Goal: Task Accomplishment & Management: Complete application form

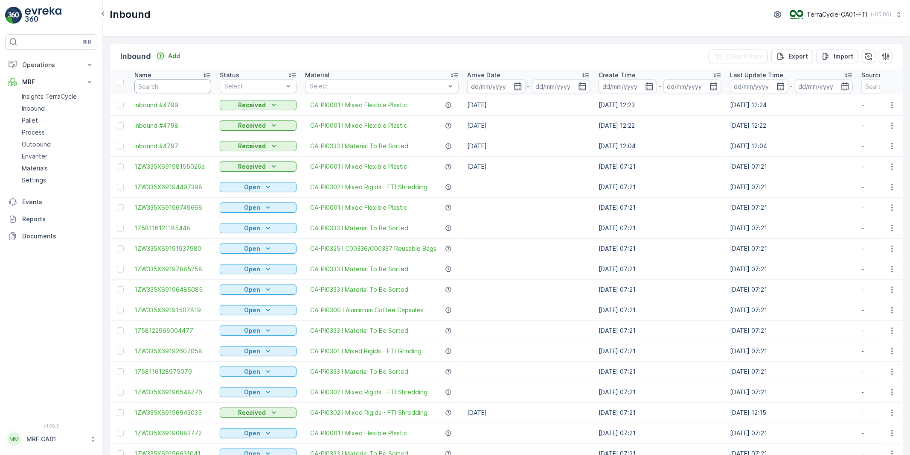
click at [155, 88] on input "text" at bounding box center [172, 86] width 77 height 14
paste input "1ZW335X69192996816"
type input "1ZW335X69192996816"
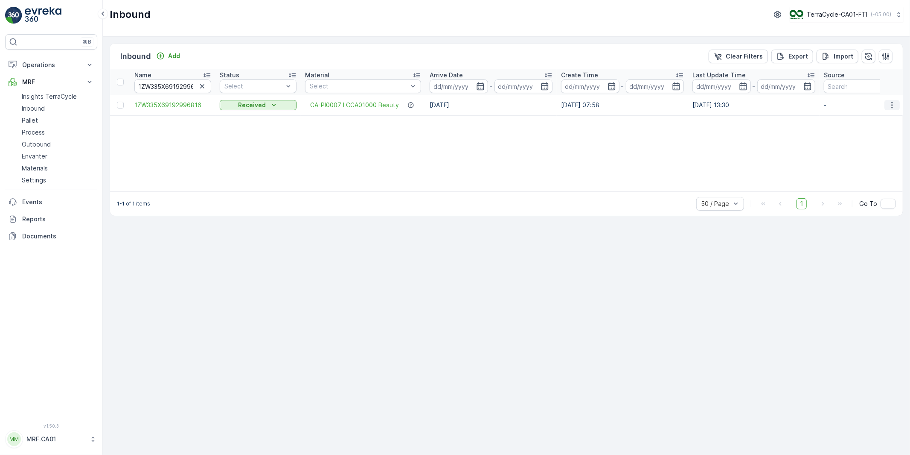
click at [891, 105] on icon "button" at bounding box center [892, 105] width 9 height 9
click at [175, 105] on span "1ZW335X69192996816" at bounding box center [172, 105] width 77 height 9
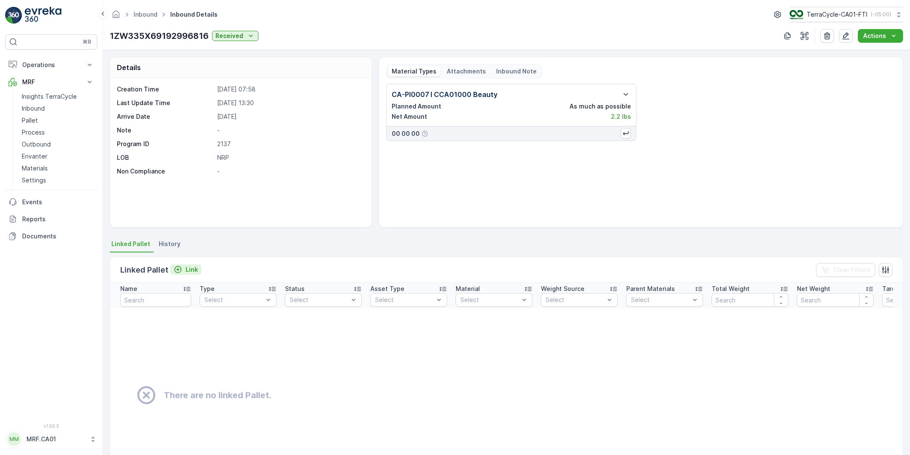
click at [190, 268] on p "Link" at bounding box center [192, 269] width 12 height 9
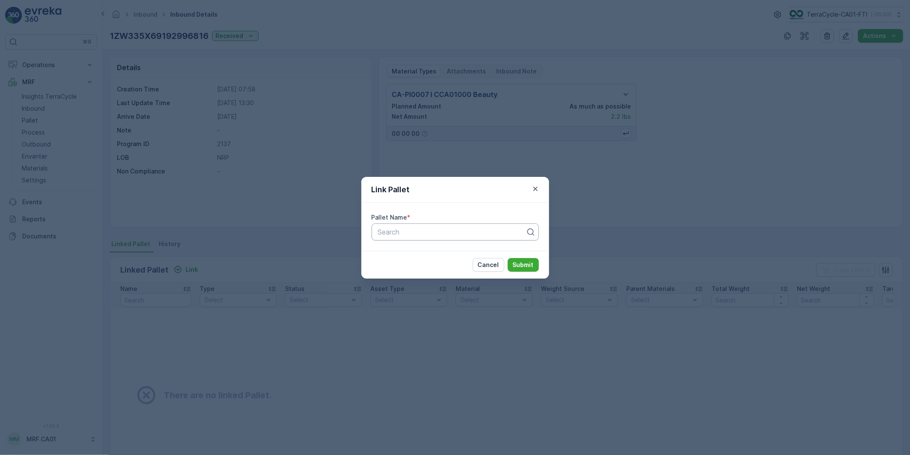
click at [401, 229] on div at bounding box center [451, 232] width 149 height 8
paste input "1ZW335X69192996816"
type input "1ZW335X69192996816"
click at [457, 228] on div at bounding box center [451, 232] width 149 height 8
paste input "1ZW335X69192996816"
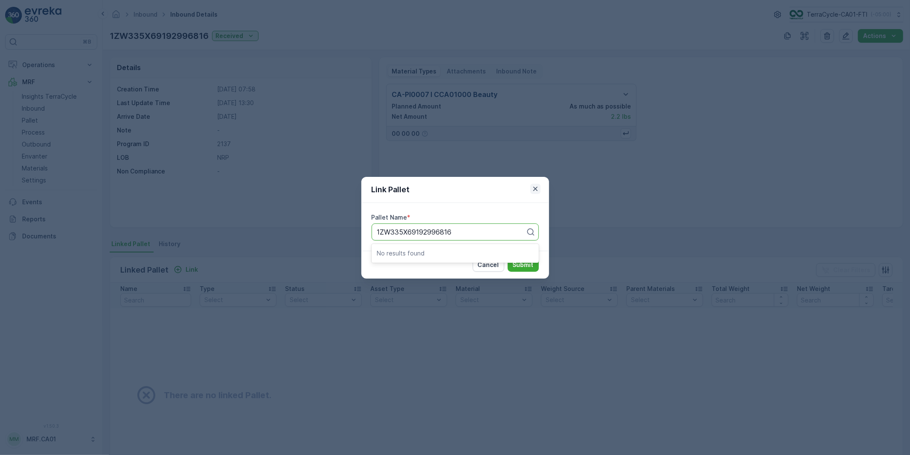
type input "1ZW335X69192996816"
click at [532, 190] on icon "button" at bounding box center [535, 188] width 9 height 9
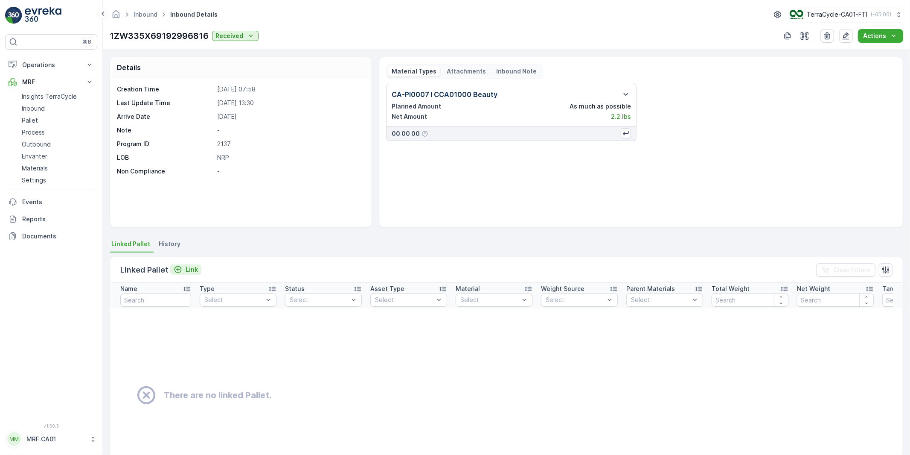
click at [190, 269] on p "Link" at bounding box center [192, 269] width 12 height 9
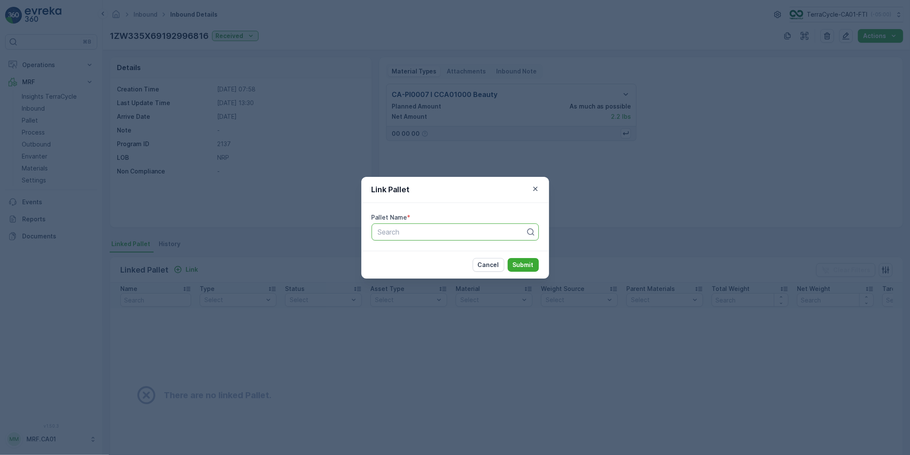
click at [462, 233] on div at bounding box center [451, 232] width 149 height 8
paste input "Pallet_CA01 #287"
type input "Pallet_CA01 #287"
click at [401, 253] on span "Pallet_CA01 #287" at bounding box center [404, 253] width 55 height 8
click at [525, 261] on p "Submit" at bounding box center [523, 264] width 21 height 9
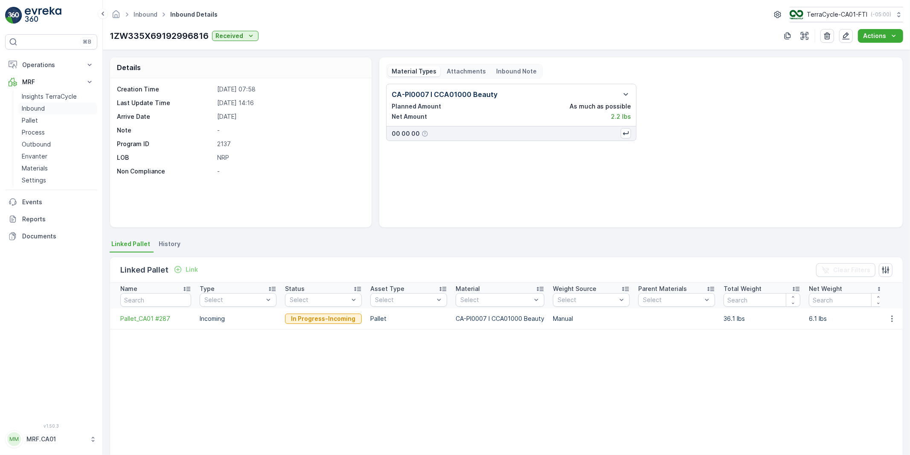
click at [29, 108] on p "Inbound" at bounding box center [33, 108] width 23 height 9
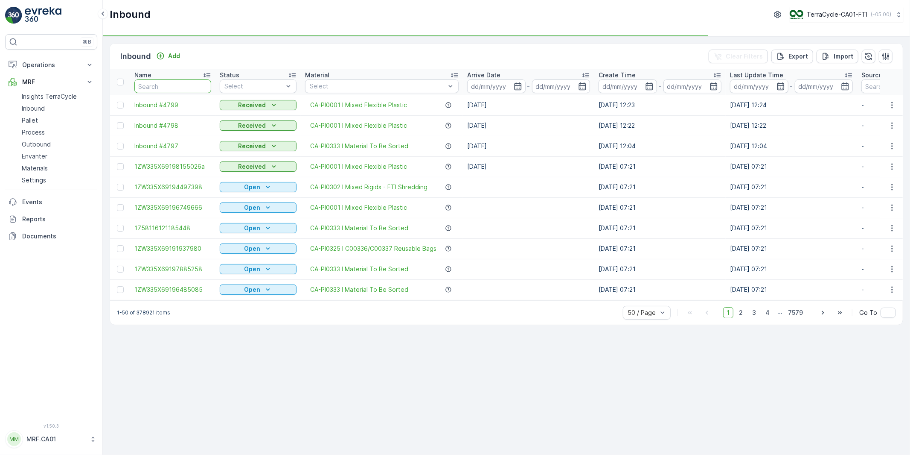
click at [184, 88] on input "text" at bounding box center [172, 86] width 77 height 14
paste input "1ZW335X69191986981"
type input "1ZW335X69191986981"
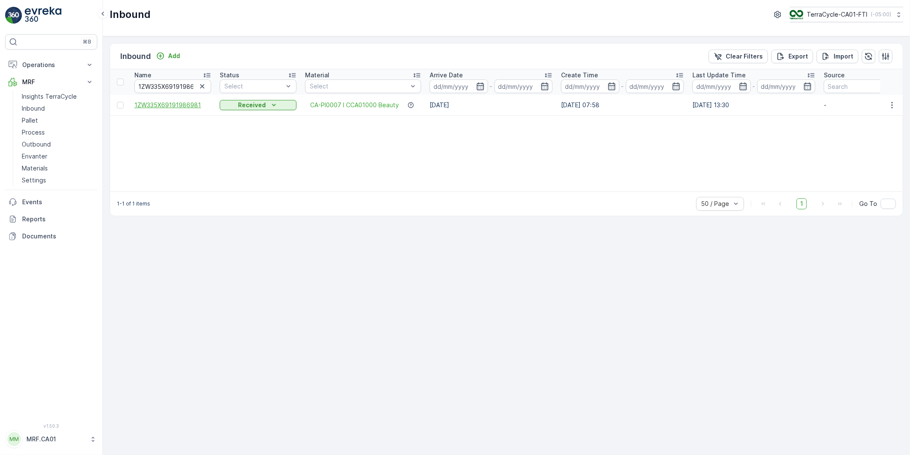
click at [158, 105] on span "1ZW335X69191986981" at bounding box center [172, 105] width 77 height 9
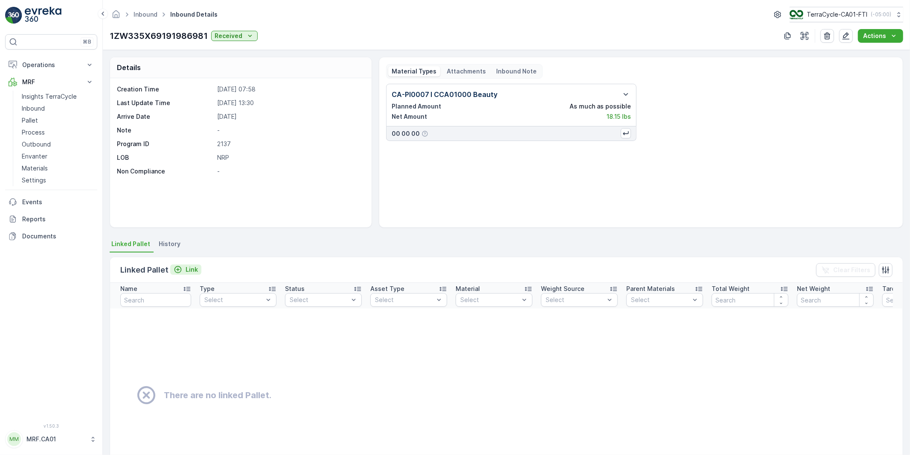
click at [193, 266] on p "Link" at bounding box center [192, 269] width 12 height 9
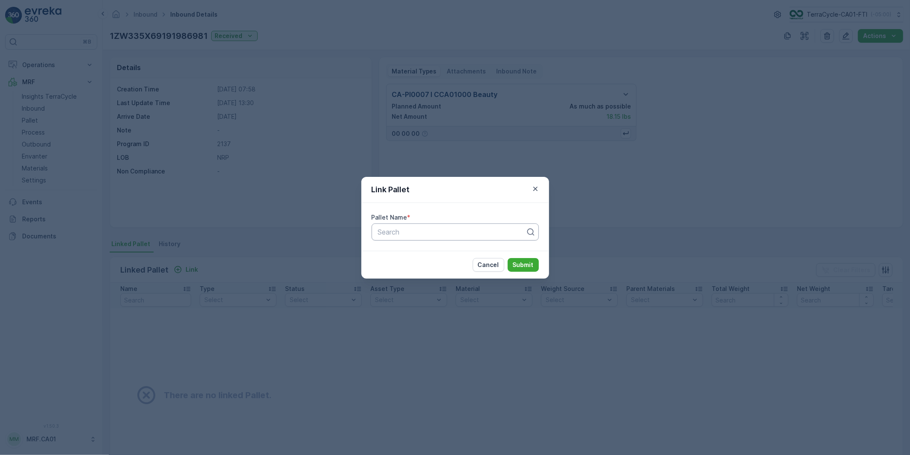
click at [414, 233] on div at bounding box center [451, 232] width 149 height 8
paste input "1ZW335X69191986981"
type input "1ZW335X69191986981"
drag, startPoint x: 462, startPoint y: 229, endPoint x: 289, endPoint y: 231, distance: 172.9
click at [289, 231] on div "Link Pallet Pallet Name * Use Up and Down to choose options, press Enter to sel…" at bounding box center [455, 227] width 910 height 455
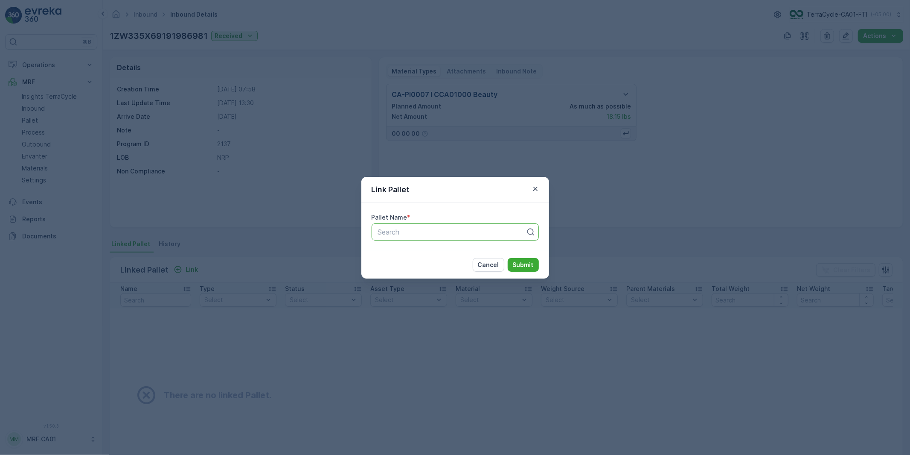
click at [403, 231] on div at bounding box center [451, 232] width 149 height 8
paste input "Pallet_CA01 #287"
type input "Pallet_CA01 #287"
click at [417, 255] on span "Pallet_CA01 #287" at bounding box center [404, 253] width 55 height 8
click at [515, 263] on p "Submit" at bounding box center [523, 264] width 21 height 9
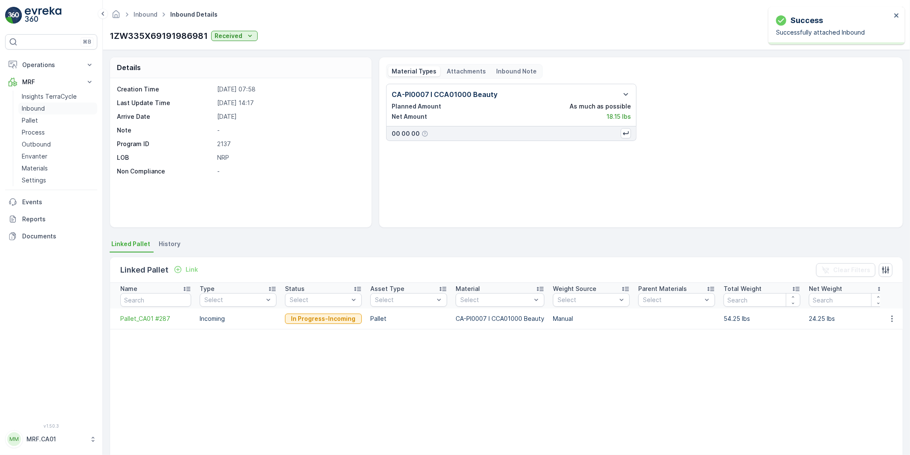
click at [34, 109] on p "Inbound" at bounding box center [33, 108] width 23 height 9
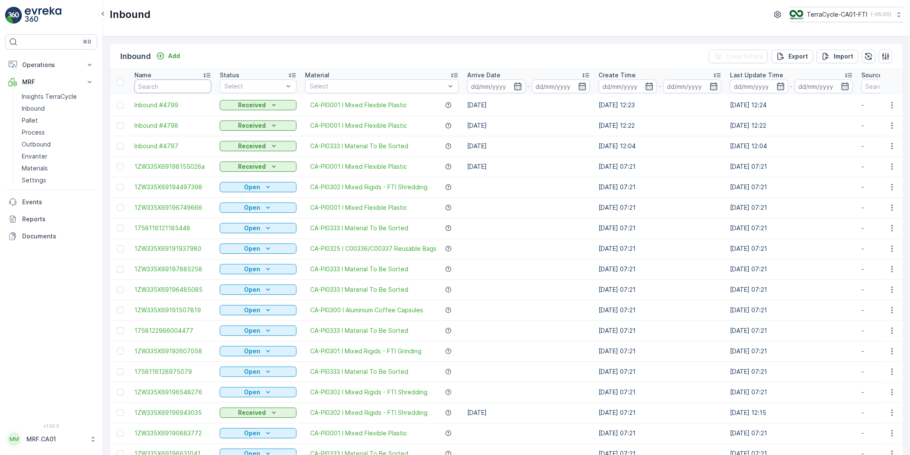
click at [160, 85] on input "text" at bounding box center [172, 86] width 77 height 14
paste input "1ZW335X69195019894"
type input "1ZW335X69195019894"
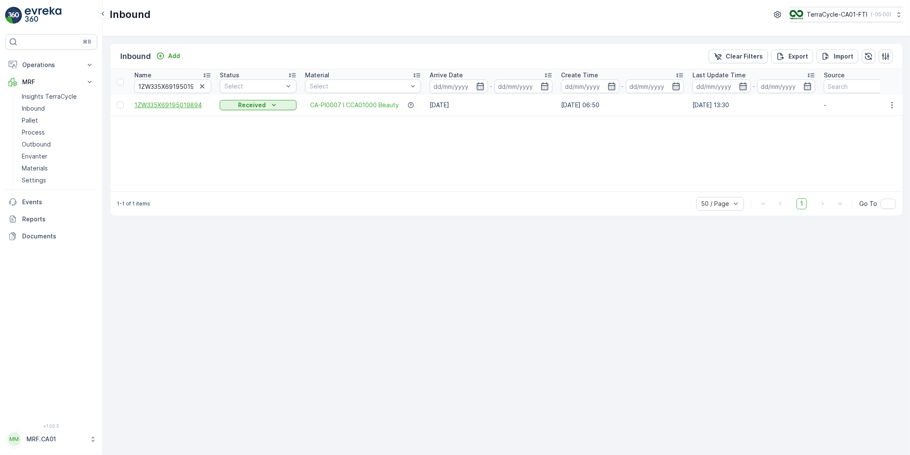
click at [185, 105] on span "1ZW335X69195019894" at bounding box center [172, 105] width 77 height 9
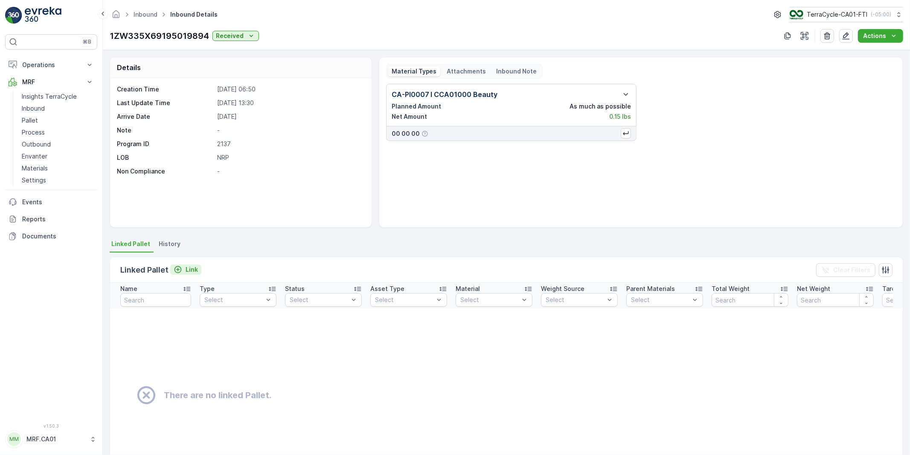
click at [191, 270] on p "Link" at bounding box center [192, 269] width 12 height 9
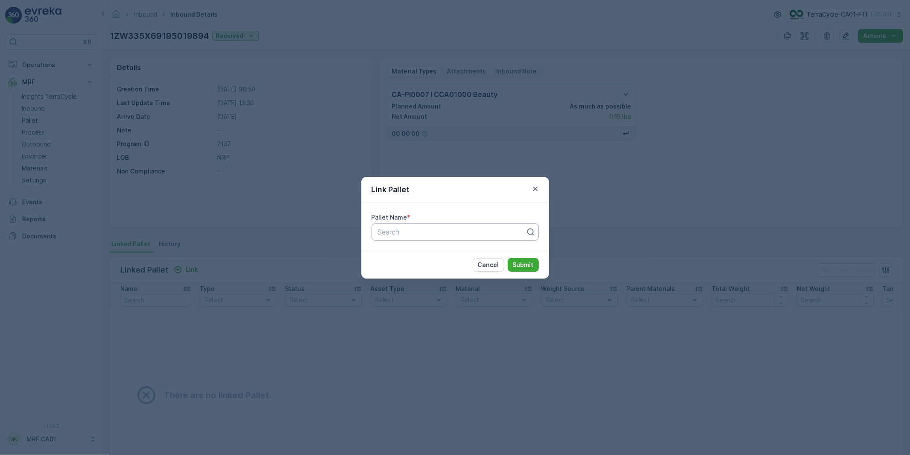
click at [416, 233] on div at bounding box center [451, 232] width 149 height 8
paste input "1ZW335X69195019894"
type input "1ZW335X69195019894"
drag, startPoint x: 460, startPoint y: 234, endPoint x: 291, endPoint y: 233, distance: 169.0
click at [294, 229] on div "Link Pallet Pallet Name * Search Cancel Submit" at bounding box center [455, 227] width 910 height 455
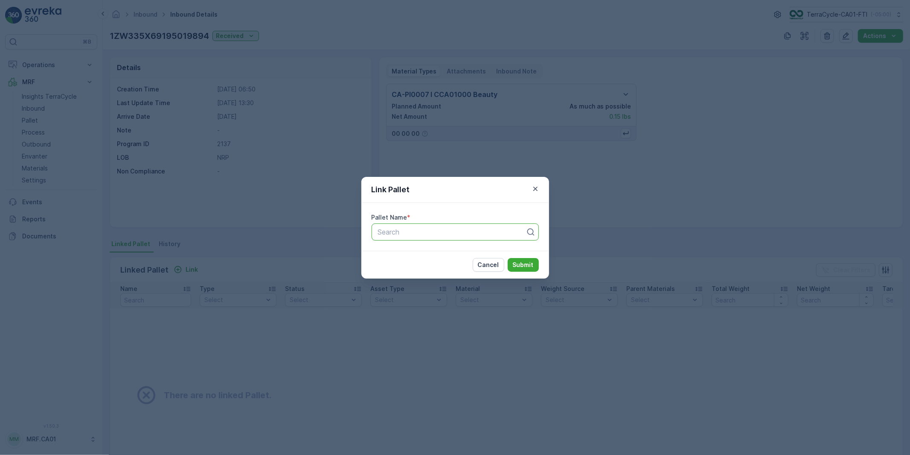
click at [395, 234] on div at bounding box center [451, 232] width 149 height 8
paste input "Pallet_CA01 #287"
type input "Pallet_CA01 #287"
click at [415, 251] on span "Pallet_CA01 #287" at bounding box center [404, 253] width 55 height 8
click at [516, 264] on p "Submit" at bounding box center [523, 264] width 21 height 9
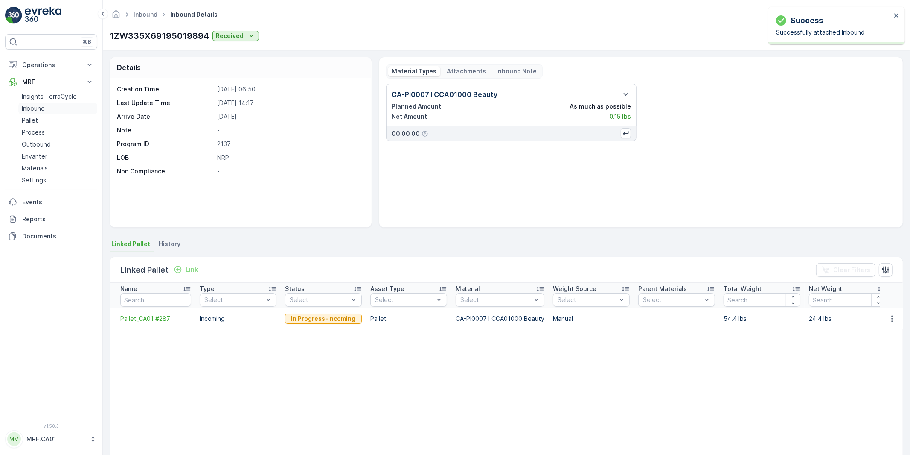
click at [33, 106] on p "Inbound" at bounding box center [33, 108] width 23 height 9
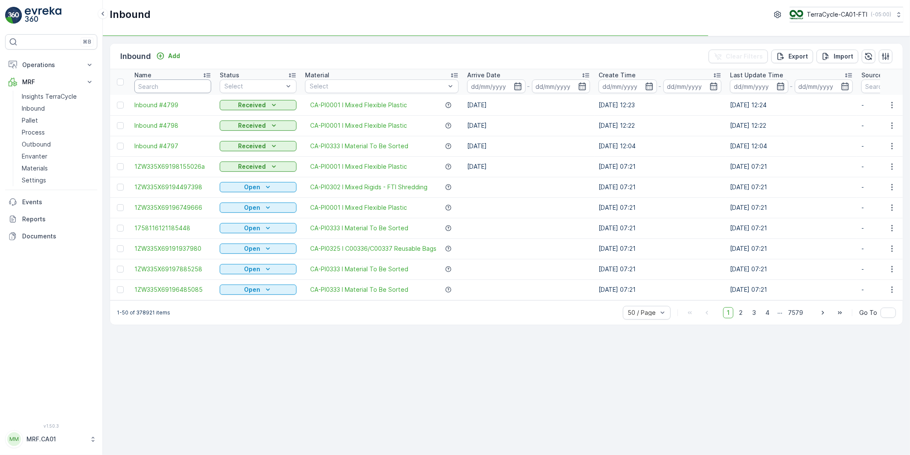
click at [169, 85] on input "text" at bounding box center [172, 86] width 77 height 14
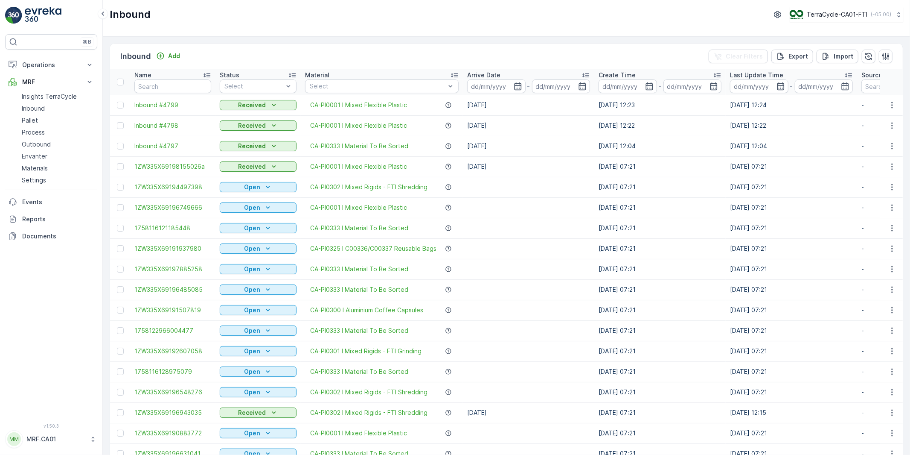
click at [156, 86] on input "text" at bounding box center [172, 86] width 77 height 14
paste input "1ZW335X69197579491"
type input "1ZW335X69197579491"
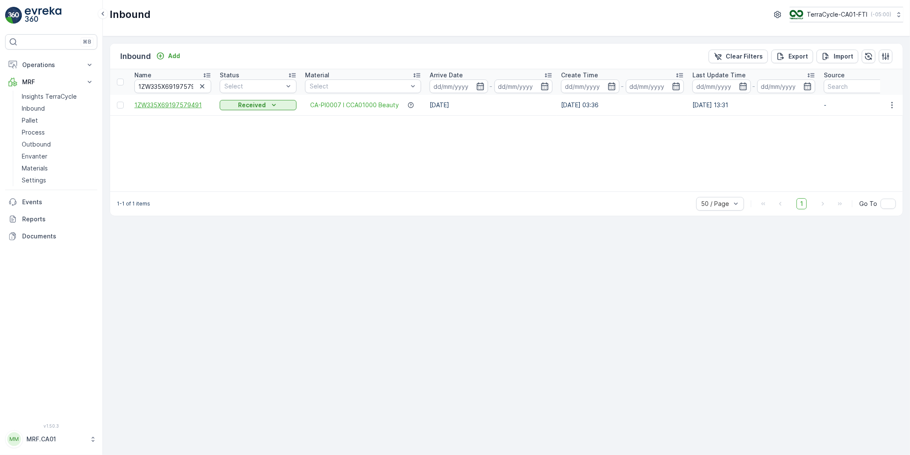
click at [175, 106] on span "1ZW335X69197579491" at bounding box center [172, 105] width 77 height 9
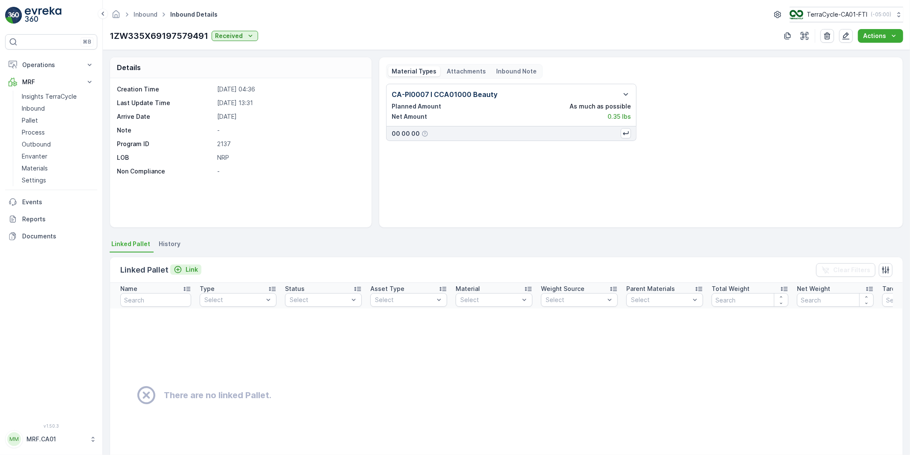
click at [189, 271] on p "Link" at bounding box center [192, 269] width 12 height 9
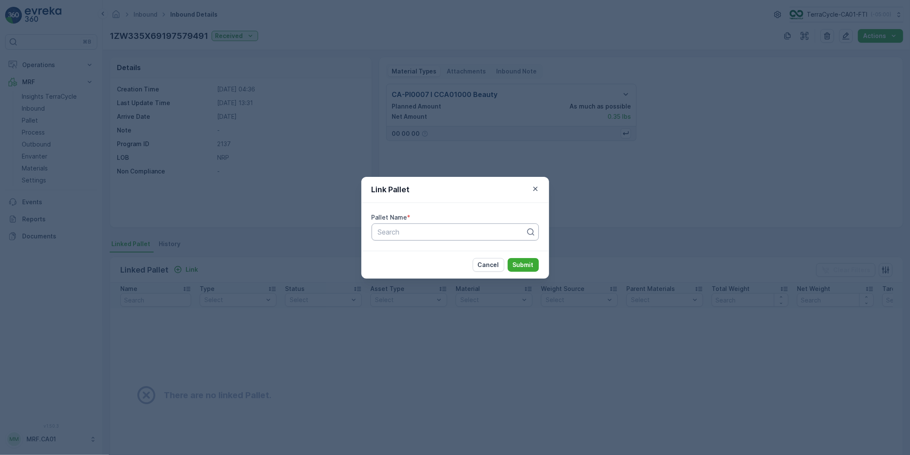
click at [423, 233] on div at bounding box center [451, 232] width 149 height 8
paste input "Pallet_CA01 #287"
type input "Pallet_CA01 #287"
click at [523, 265] on p "Submit" at bounding box center [523, 264] width 21 height 9
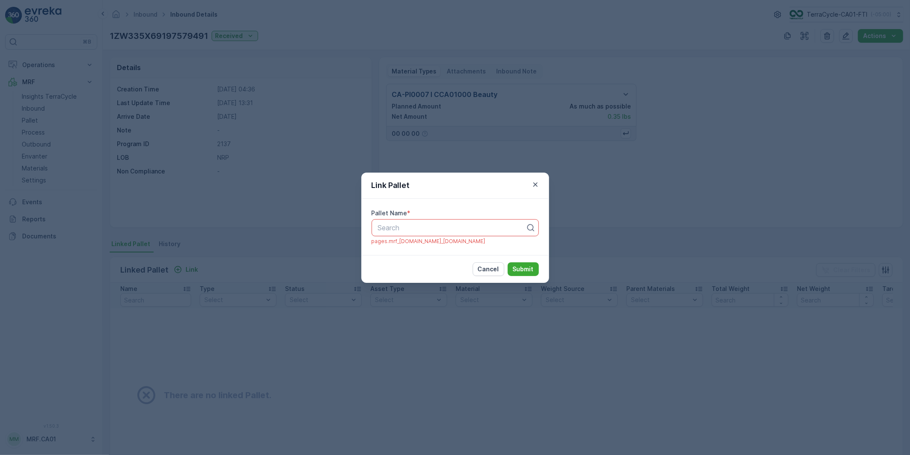
click at [402, 225] on div at bounding box center [451, 228] width 149 height 8
paste input "Pallet_CA01 #287"
type input "Pallet_CA01 #287"
click at [420, 249] on span "Pallet_CA01 #287" at bounding box center [404, 249] width 55 height 8
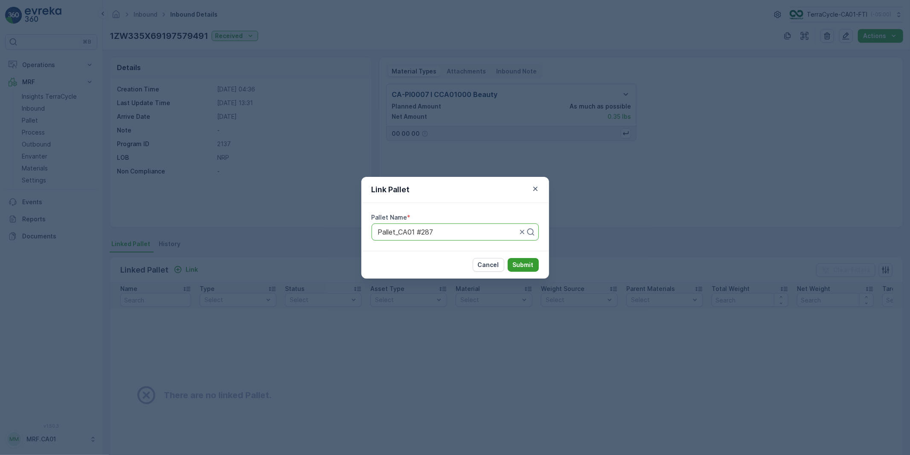
click at [519, 263] on p "Submit" at bounding box center [523, 264] width 21 height 9
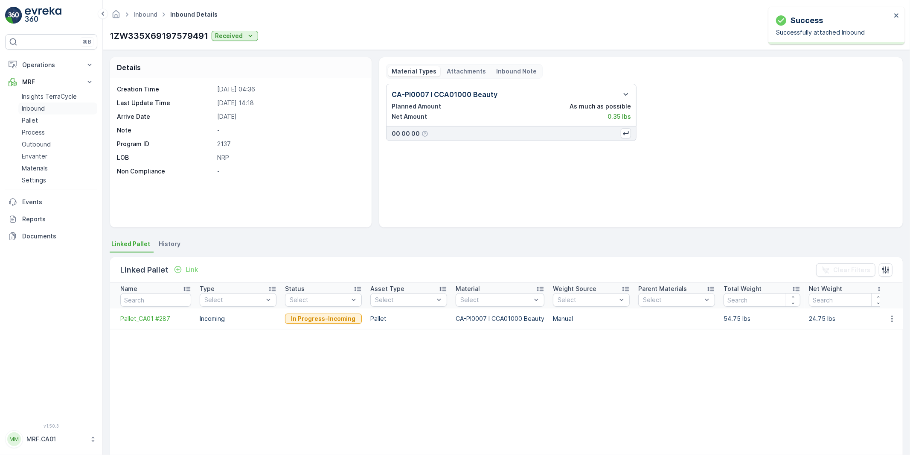
click at [38, 108] on p "Inbound" at bounding box center [33, 108] width 23 height 9
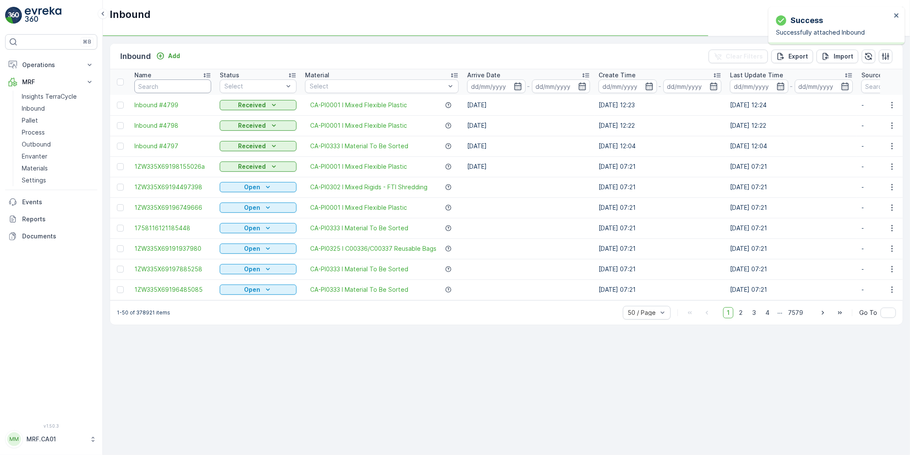
click at [167, 84] on input "text" at bounding box center [172, 86] width 77 height 14
paste input "1ZW335X69192937504"
type input "1ZW335X69192937504"
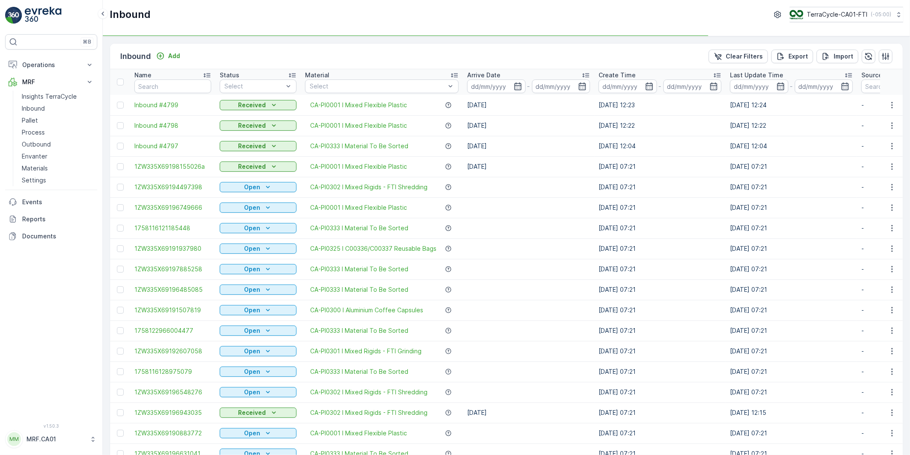
type input "1ZW335X69192937504"
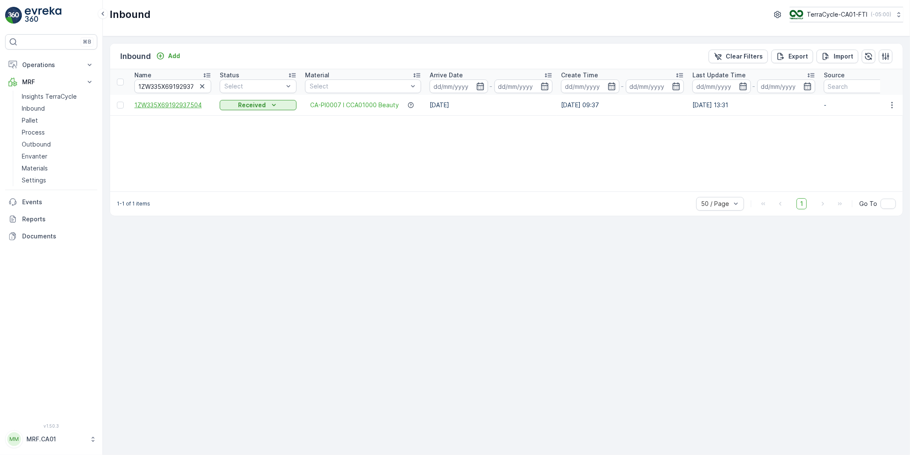
click at [168, 103] on span "1ZW335X69192937504" at bounding box center [172, 105] width 77 height 9
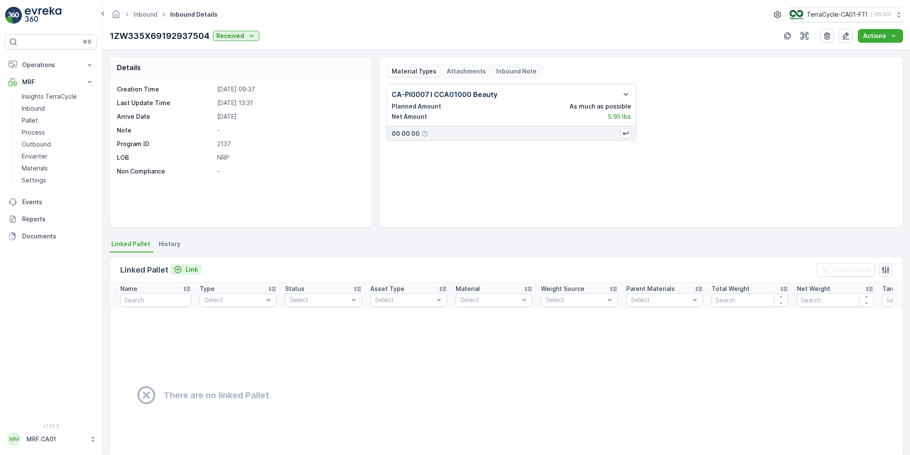
click at [190, 269] on p "Link" at bounding box center [192, 269] width 12 height 9
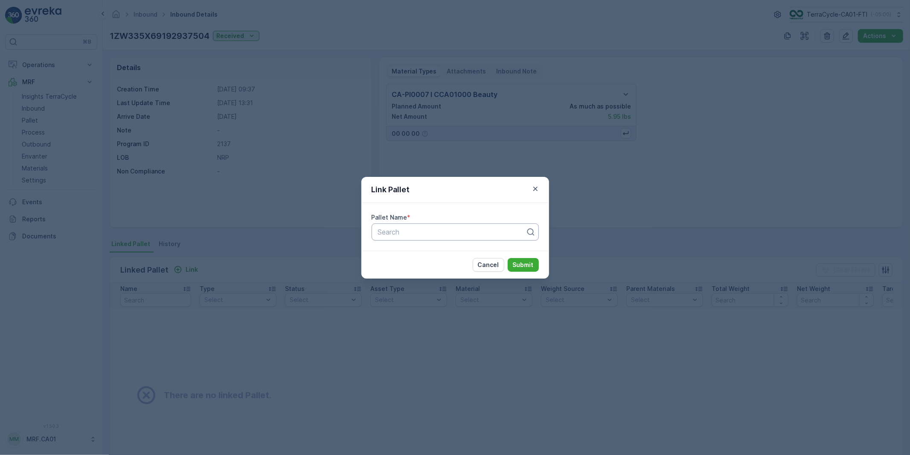
click at [417, 231] on div at bounding box center [451, 232] width 149 height 8
paste input "Pallet_CA01 #287"
type input "Pallet_CA01 #287"
click at [423, 232] on input "Pallet_CA01 #287" at bounding box center [406, 232] width 58 height 8
click at [439, 231] on div at bounding box center [451, 232] width 149 height 8
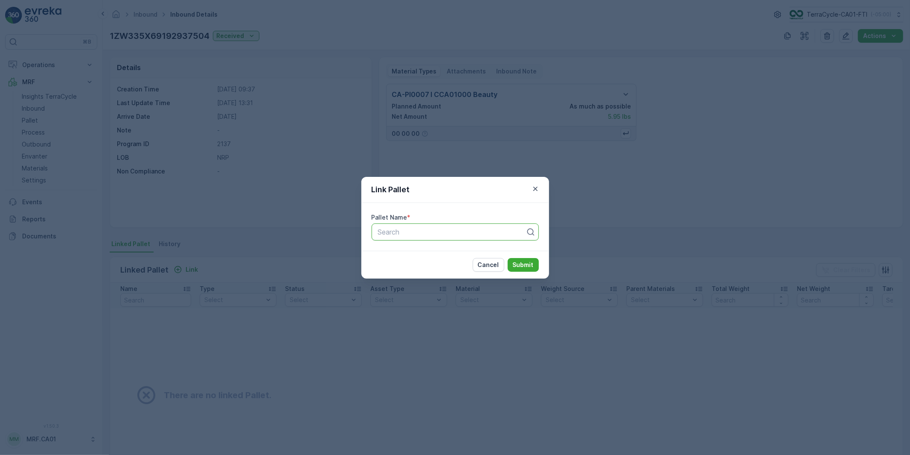
click at [410, 234] on div at bounding box center [451, 232] width 149 height 8
paste input "Pallet_CA01 #287"
type input "Pallet_CA01 #287"
click at [398, 252] on span "Pallet_CA01 #287" at bounding box center [404, 253] width 55 height 8
click at [520, 263] on p "Submit" at bounding box center [523, 264] width 21 height 9
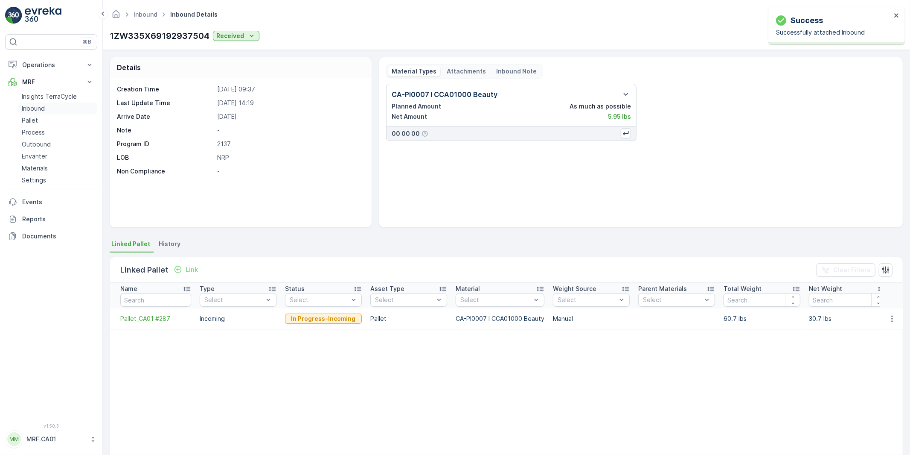
click at [31, 107] on p "Inbound" at bounding box center [33, 108] width 23 height 9
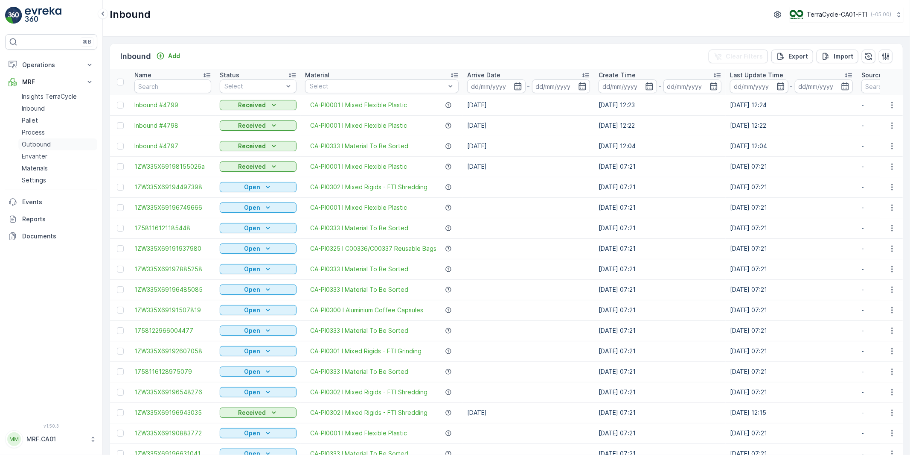
click at [32, 143] on p "Outbound" at bounding box center [36, 144] width 29 height 9
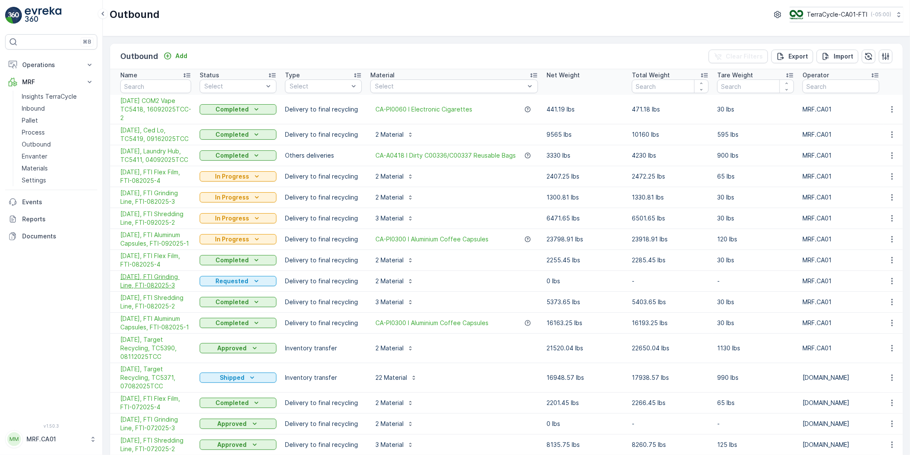
drag, startPoint x: 117, startPoint y: 278, endPoint x: 185, endPoint y: 286, distance: 68.4
click at [185, 286] on td "[DATE], FTI Grinding Line, FTI-082025-3" at bounding box center [152, 281] width 85 height 21
copy span "[DATE], FTI Grinding Line, FTI-082025-3"
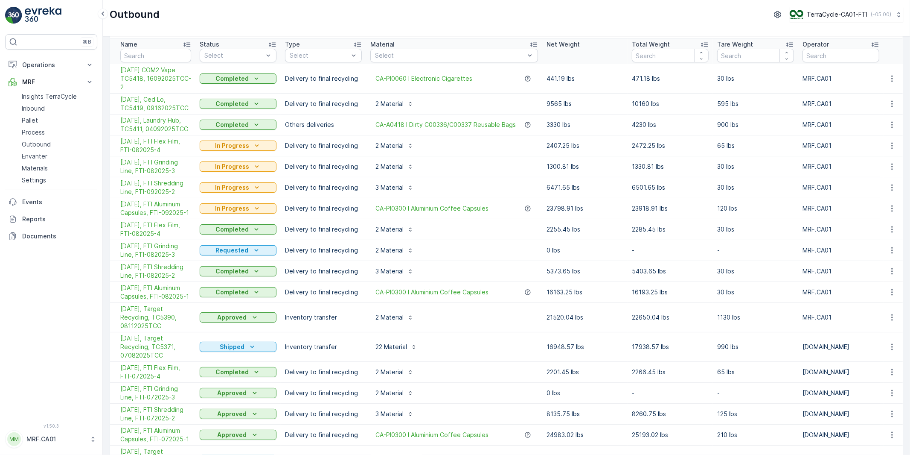
scroll to position [47, 0]
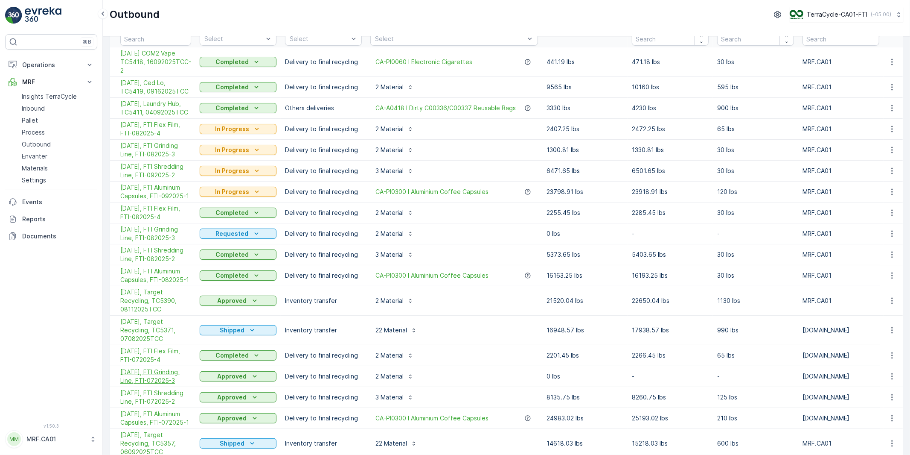
drag, startPoint x: 117, startPoint y: 372, endPoint x: 181, endPoint y: 382, distance: 64.8
click at [181, 382] on td "[DATE], FTI Grinding Line, FTI-072025-3" at bounding box center [152, 376] width 85 height 21
copy span "[DATE], FTI Grinding Line, FTI-072025-3"
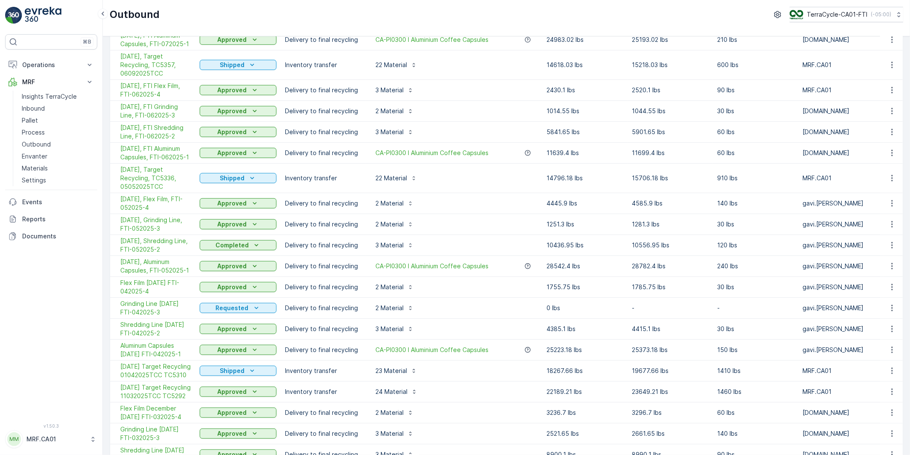
scroll to position [427, 0]
